Goal: Task Accomplishment & Management: Manage account settings

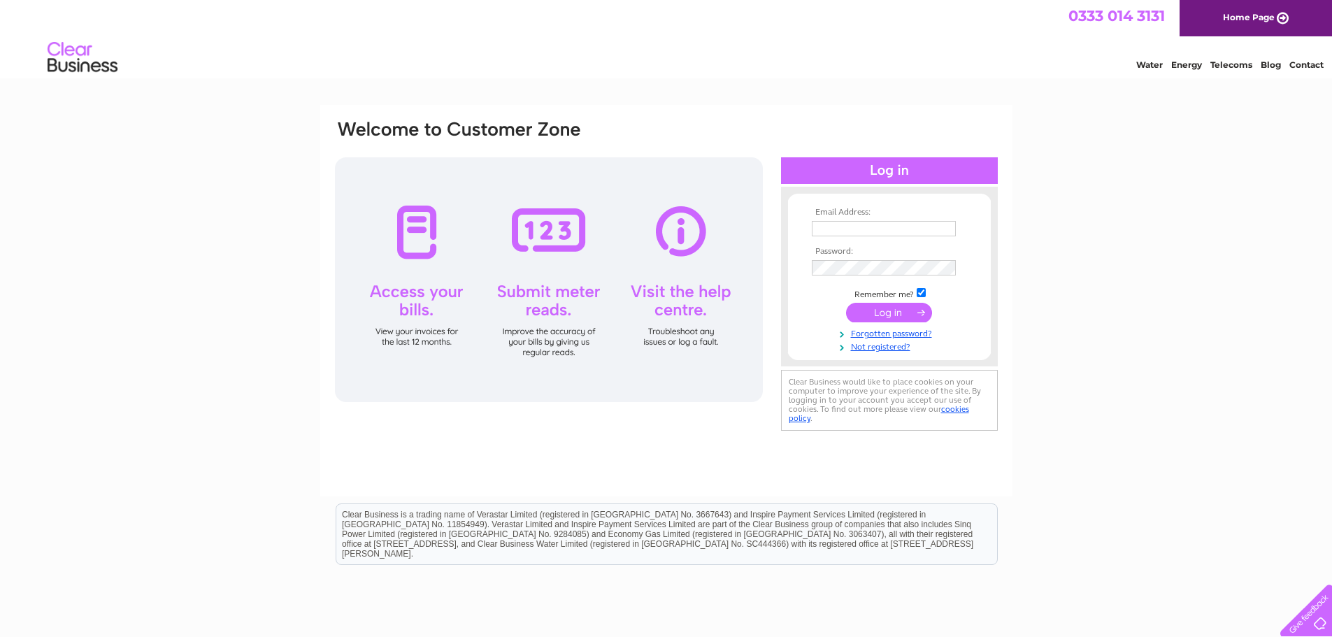
click at [819, 230] on input "text" at bounding box center [884, 228] width 144 height 15
type input "insideout.dpringle@gmail.com"
click at [898, 312] on input "submit" at bounding box center [889, 314] width 86 height 20
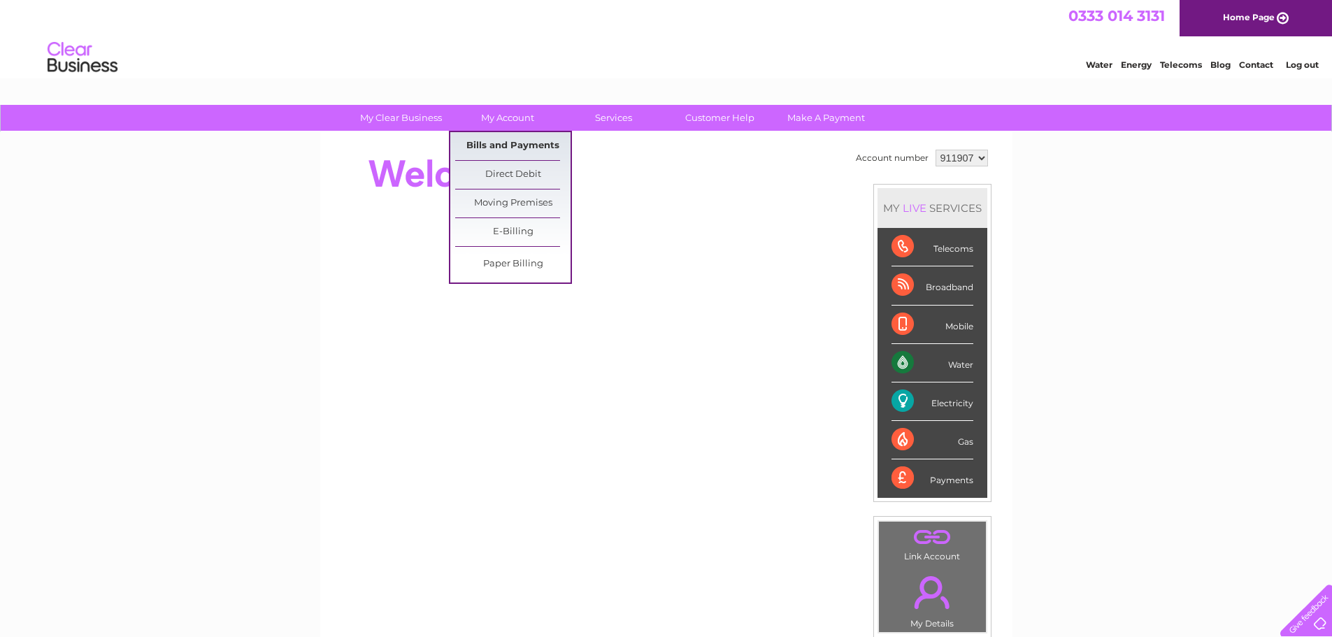
click at [508, 143] on link "Bills and Payments" at bounding box center [512, 146] width 115 height 28
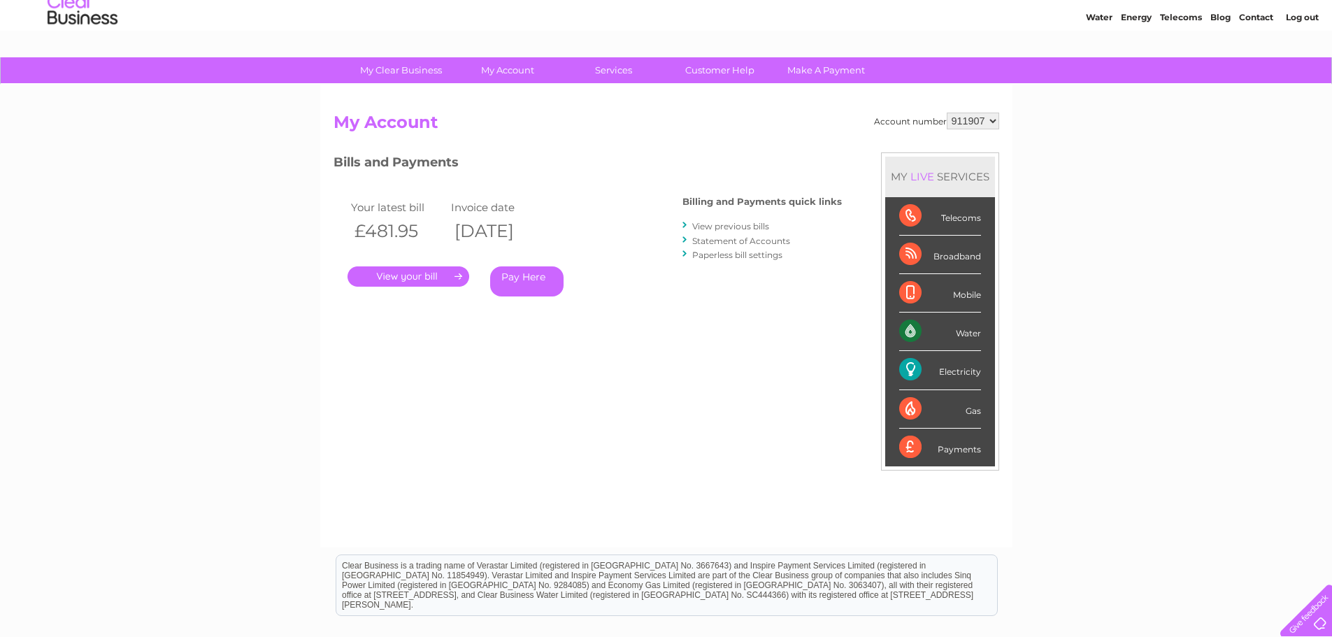
scroll to position [46, 0]
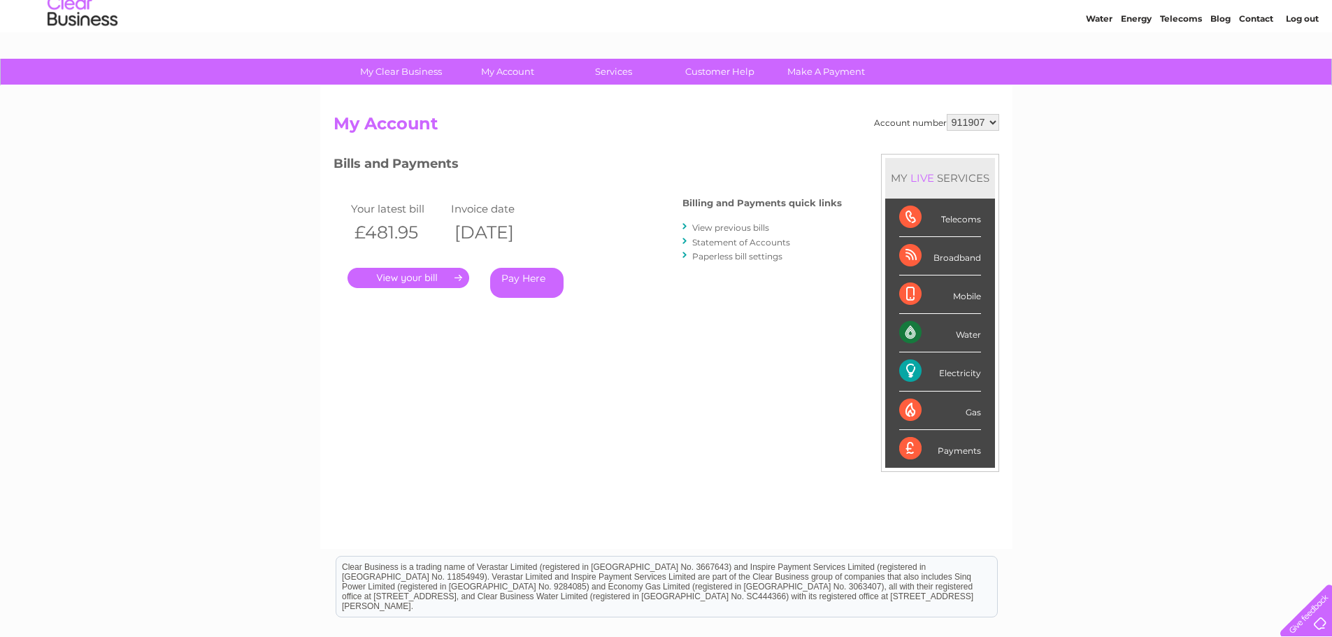
click at [417, 277] on link "." at bounding box center [408, 278] width 122 height 20
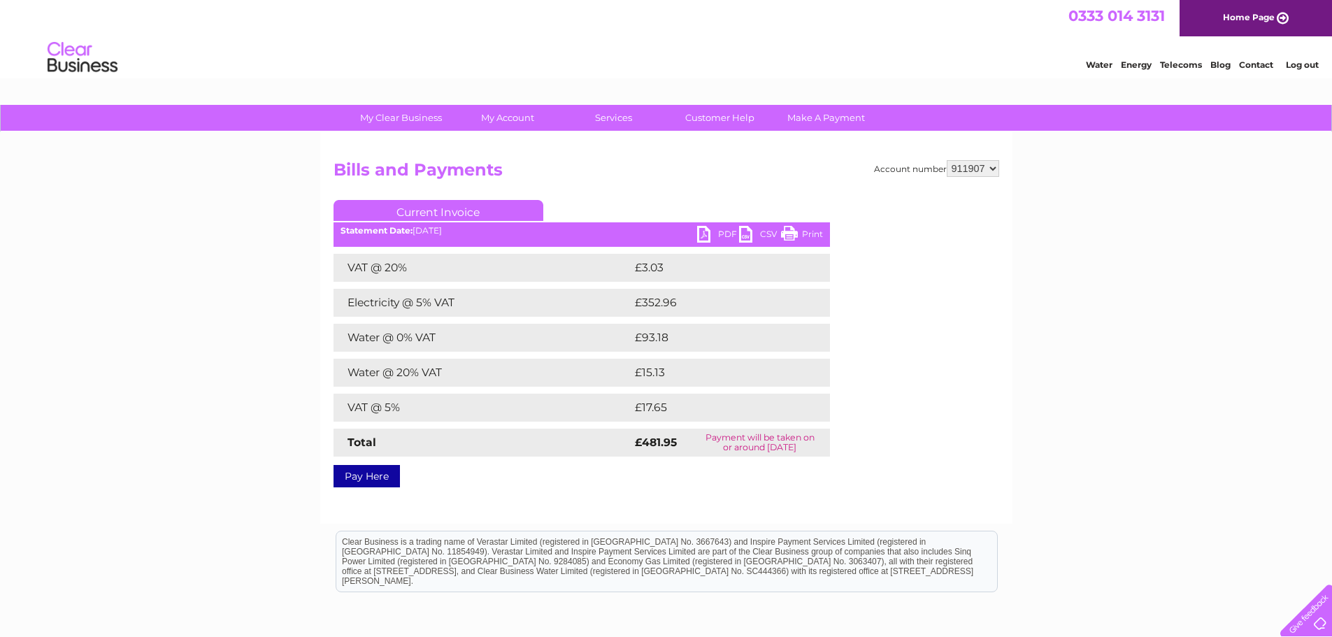
click at [726, 234] on link "PDF" at bounding box center [718, 236] width 42 height 20
